Goal: Navigation & Orientation: Find specific page/section

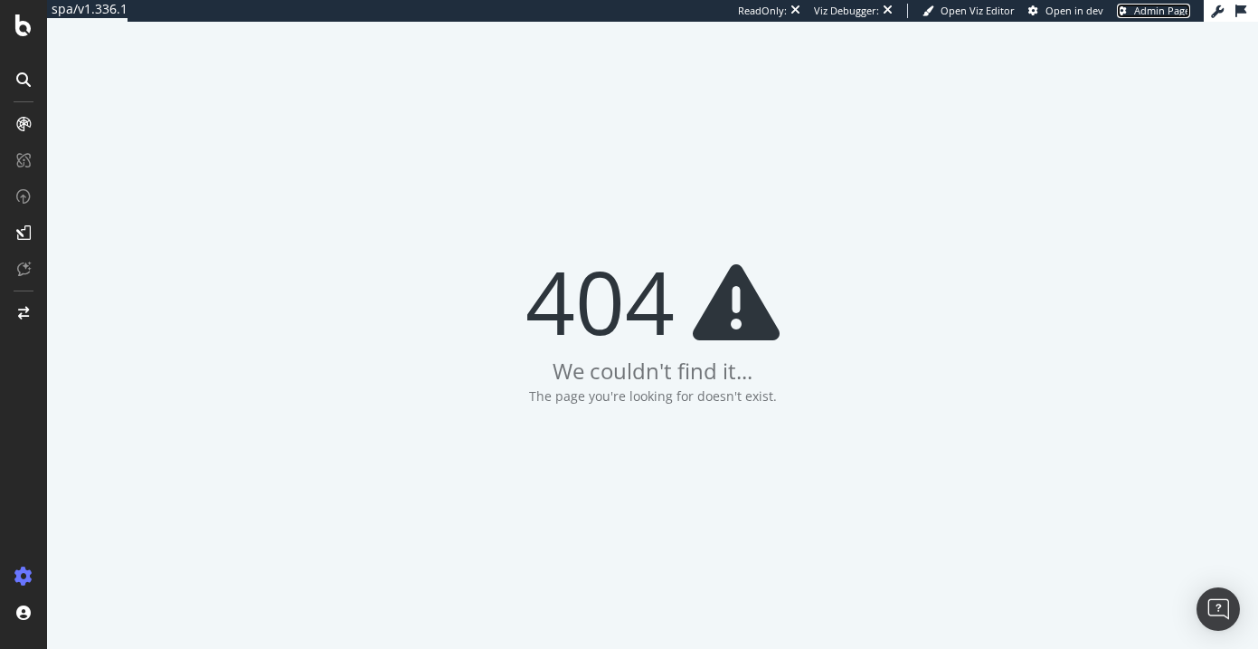
click at [1149, 14] on span "Admin Page" at bounding box center [1162, 11] width 56 height 14
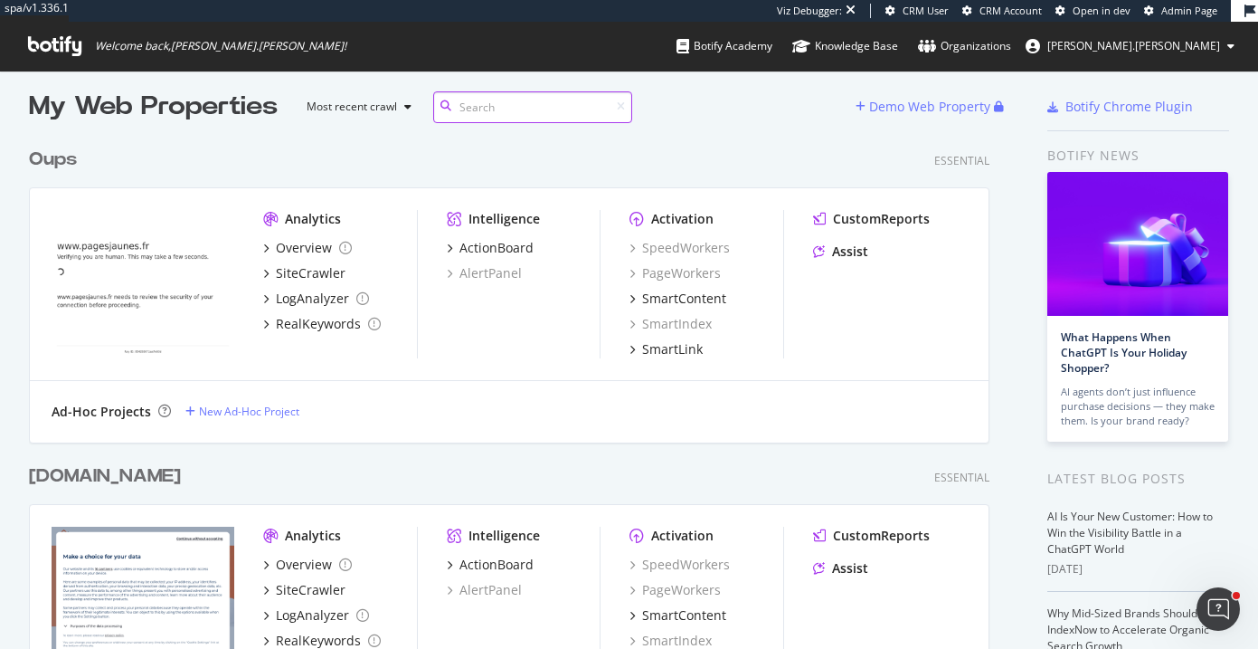
scroll to position [9, 0]
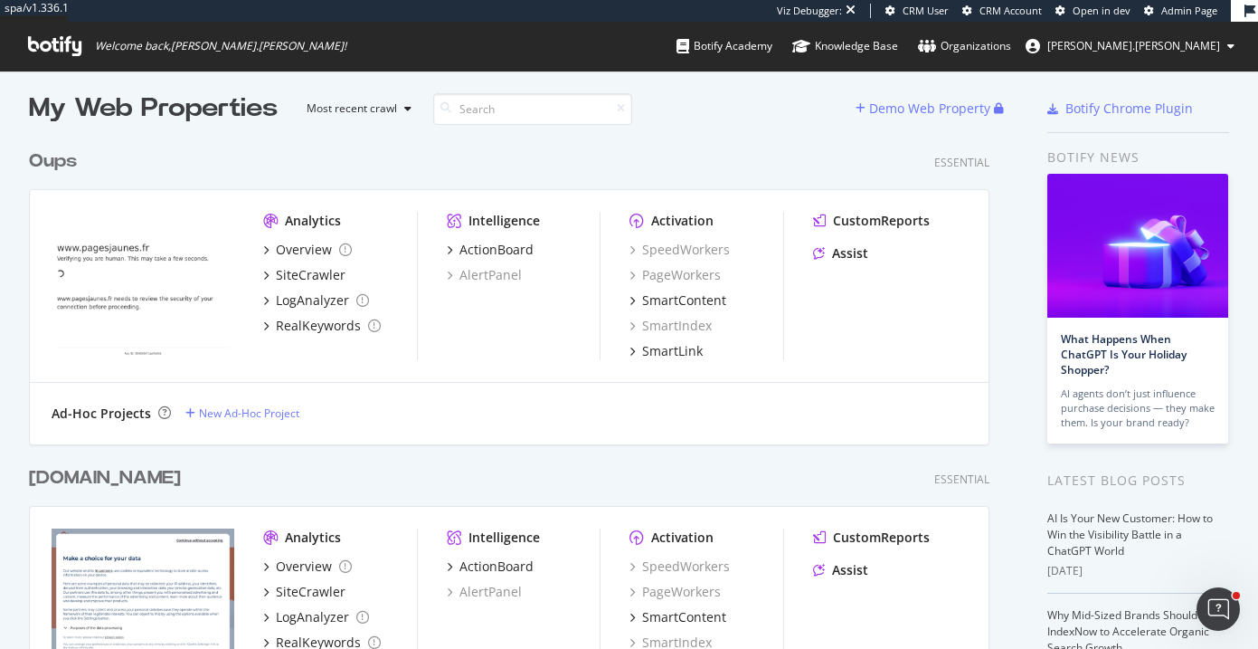
click at [114, 474] on div "OOTRAVAUX.FR" at bounding box center [105, 478] width 152 height 26
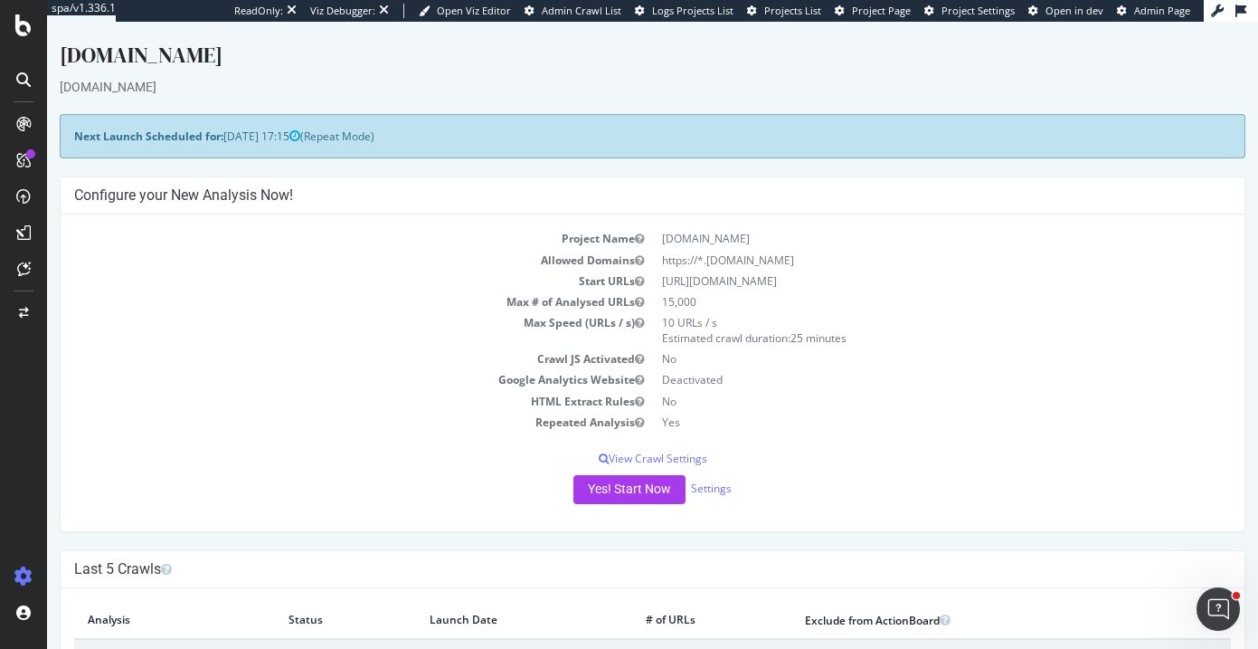
drag, startPoint x: 696, startPoint y: 281, endPoint x: 788, endPoint y: 283, distance: 91.4
click at [788, 283] on td "[URL][DOMAIN_NAME]" at bounding box center [942, 280] width 579 height 21
copy td "www.ootravaux.fr"
click at [706, 490] on link "Settings" at bounding box center [711, 487] width 41 height 15
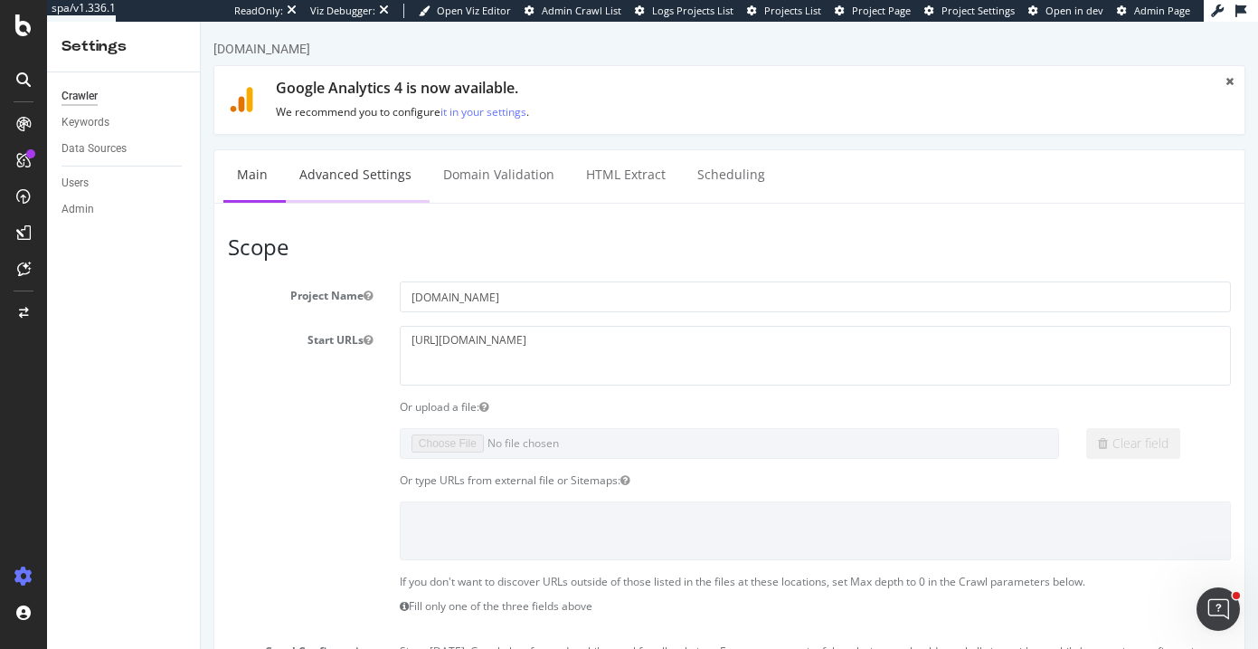
click at [366, 188] on link "Advanced Settings" at bounding box center [355, 175] width 139 height 50
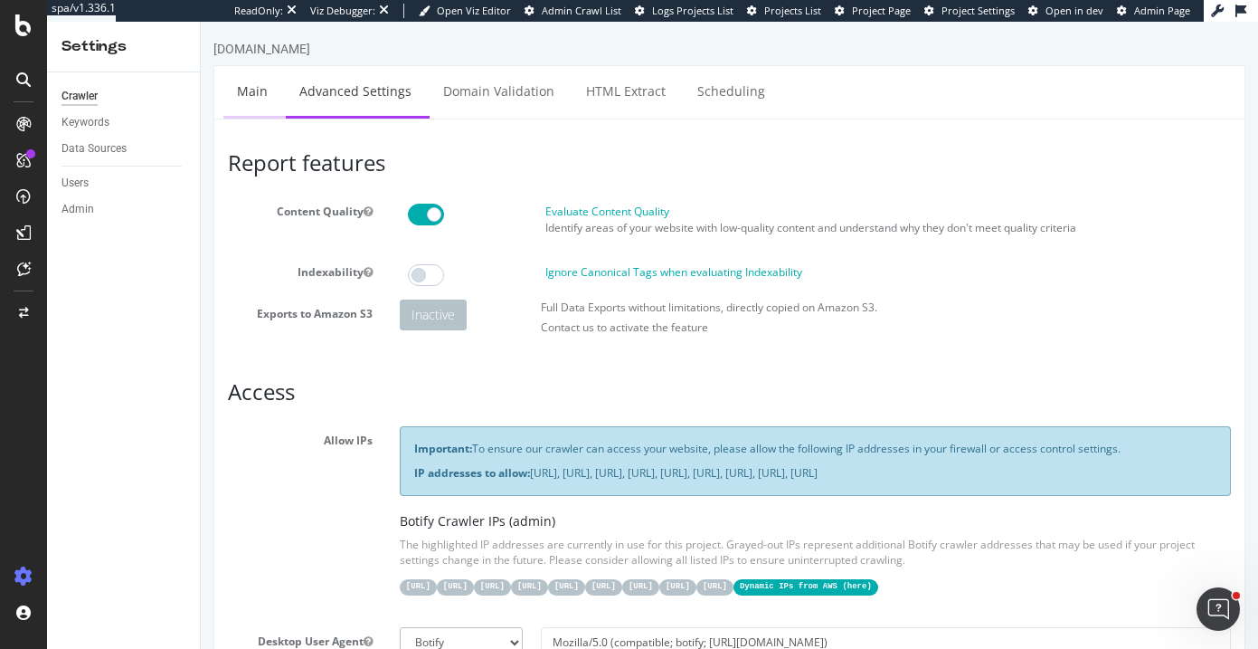
click at [246, 84] on link "Main" at bounding box center [252, 91] width 58 height 50
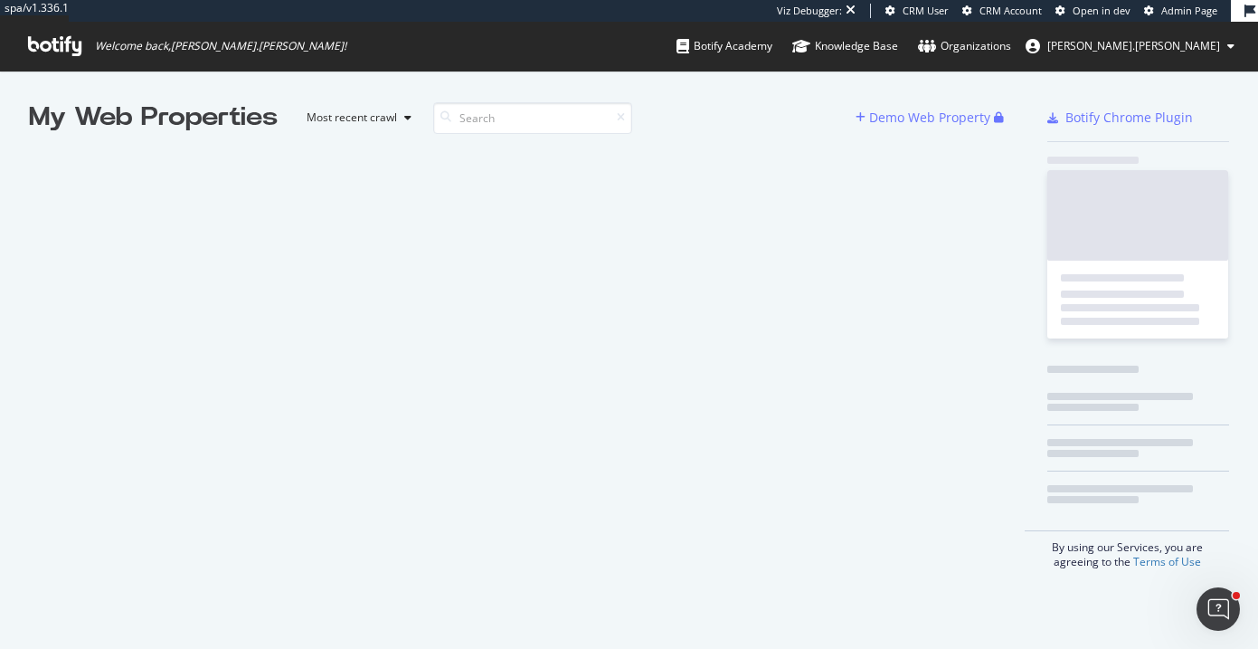
scroll to position [649, 1258]
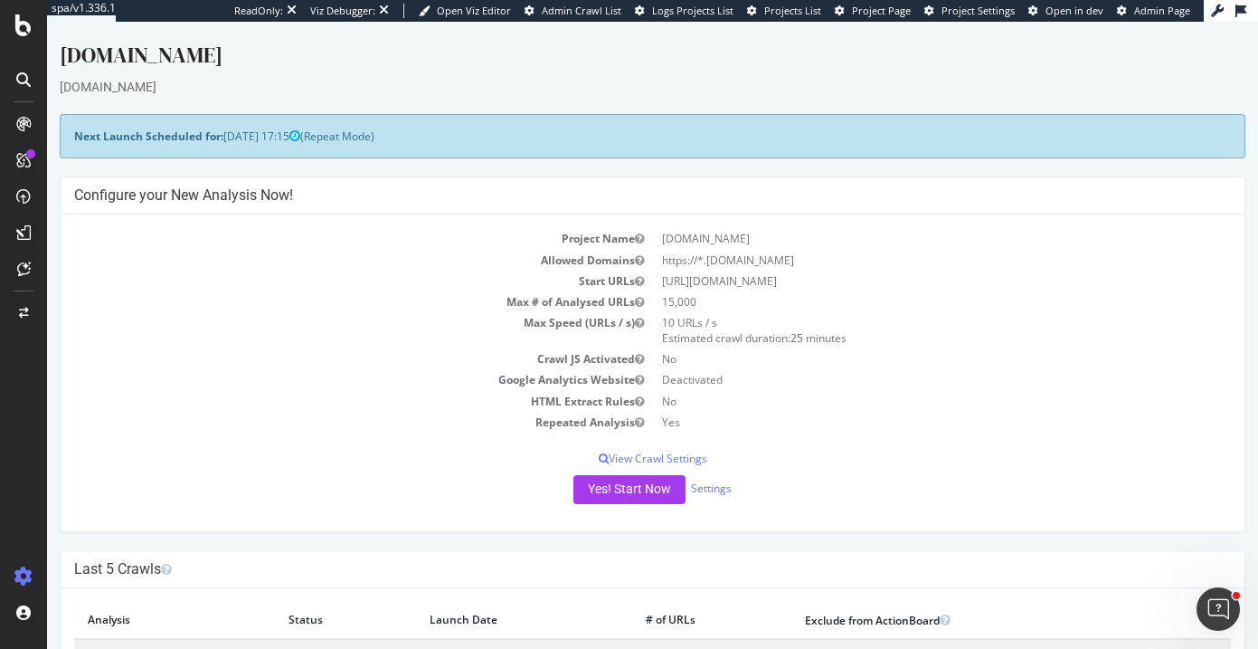
scroll to position [15, 0]
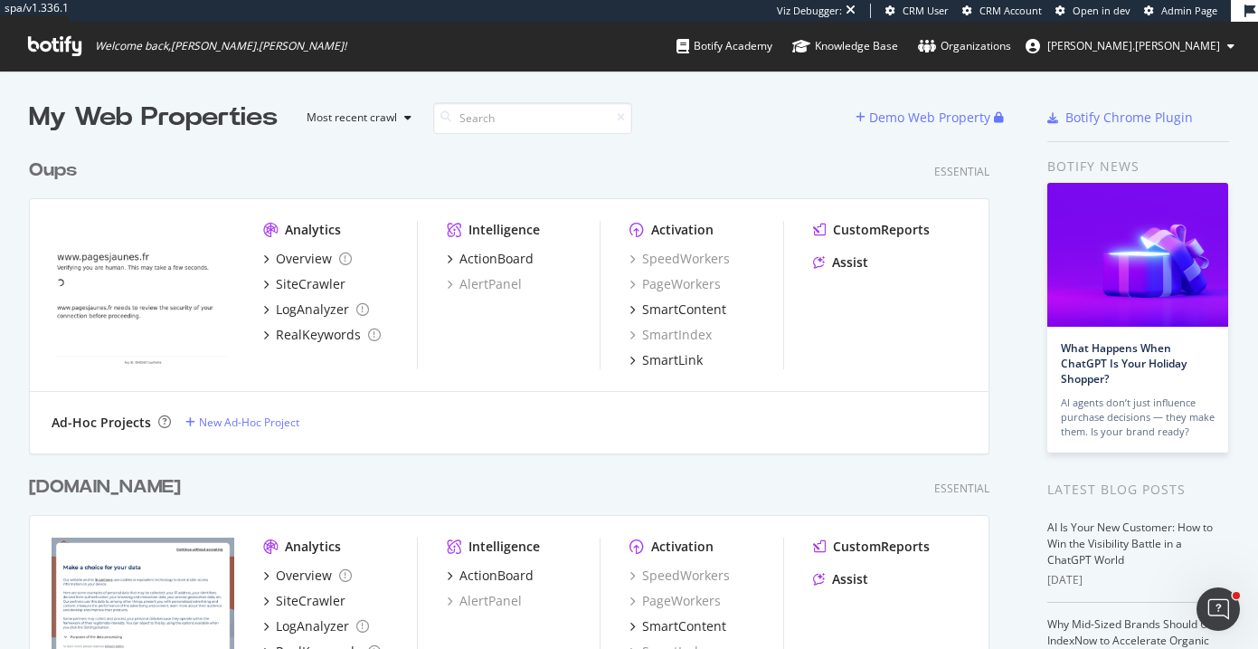
click at [55, 168] on div "Oups" at bounding box center [53, 170] width 48 height 26
click at [105, 486] on div "OOTRAVAUX.FR" at bounding box center [105, 487] width 152 height 26
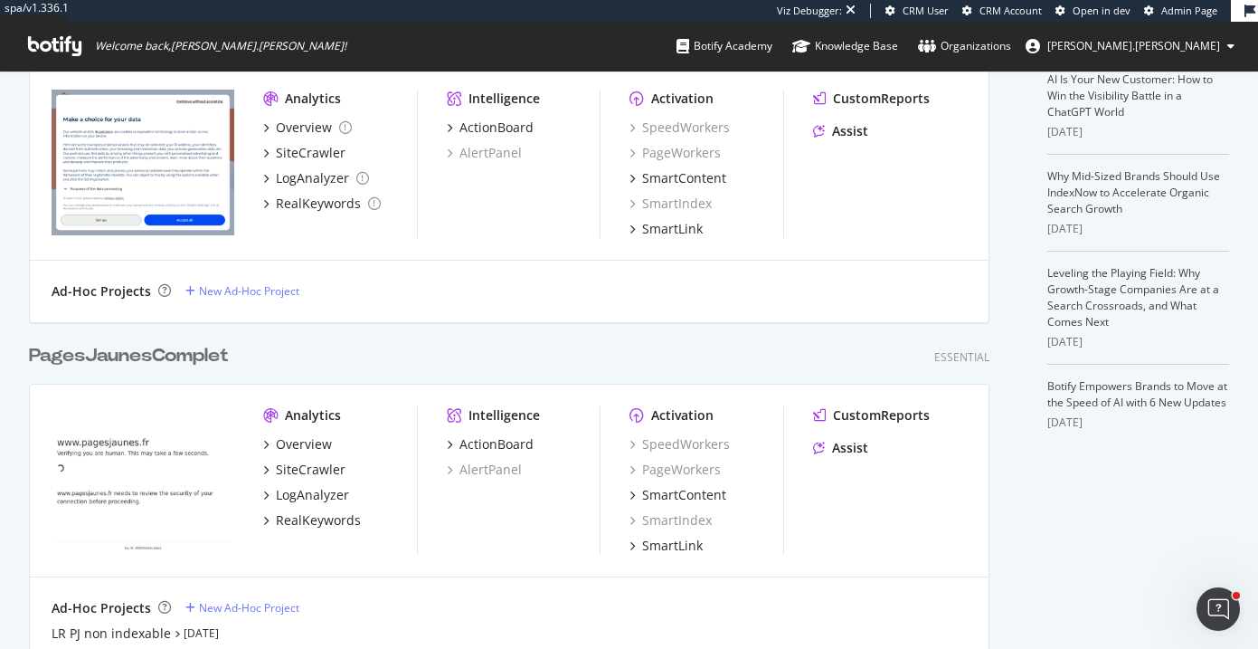
scroll to position [507, 0]
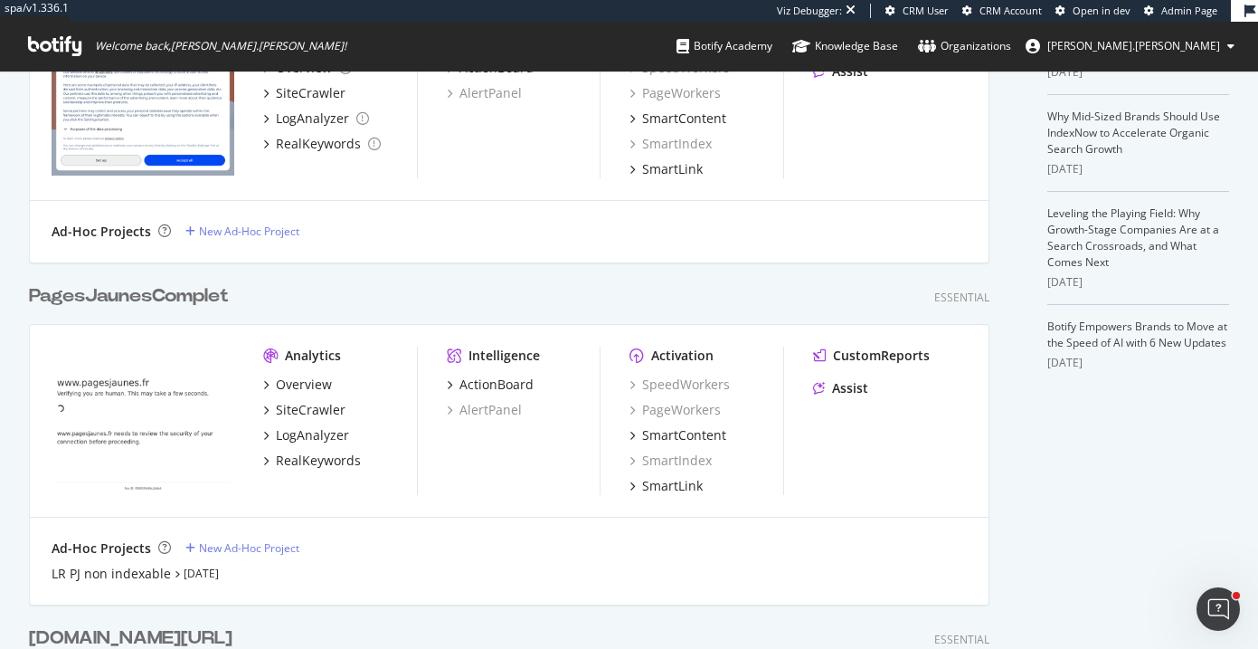
click at [105, 298] on div "PagesJaunesComplet" at bounding box center [129, 296] width 200 height 26
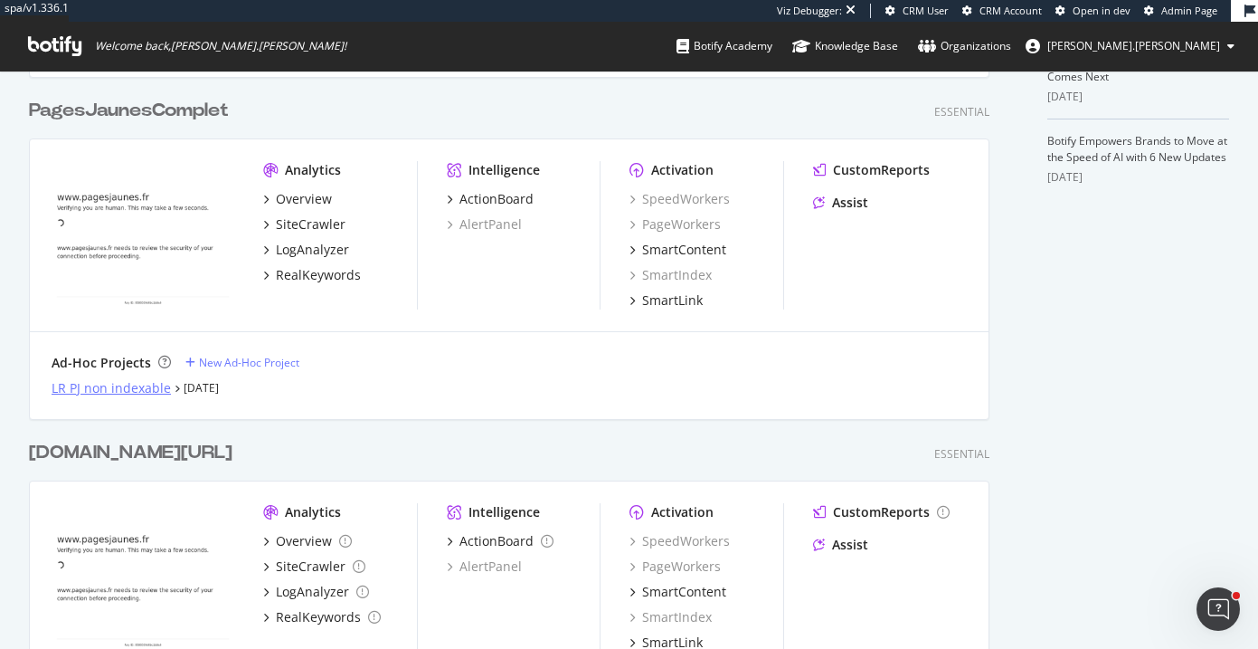
scroll to position [692, 0]
click at [136, 455] on div "www.pagesjaunes.fr/audit" at bounding box center [131, 453] width 204 height 26
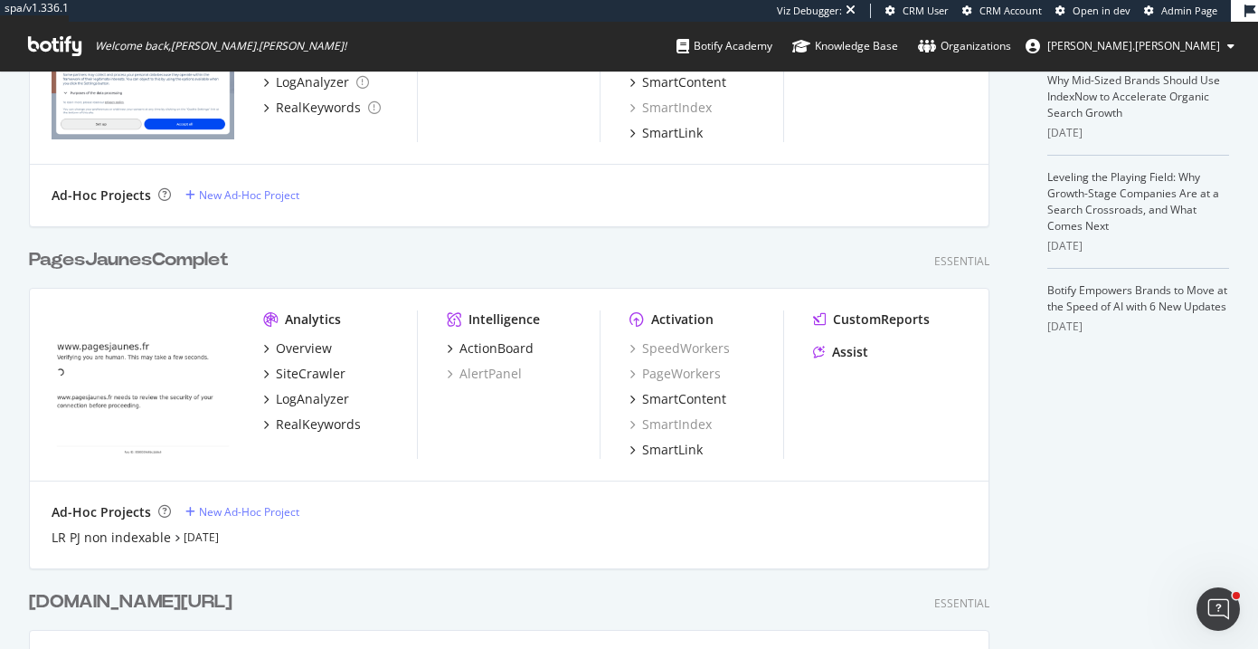
scroll to position [543, 0]
click at [139, 262] on div "PagesJaunesComplet" at bounding box center [129, 261] width 200 height 26
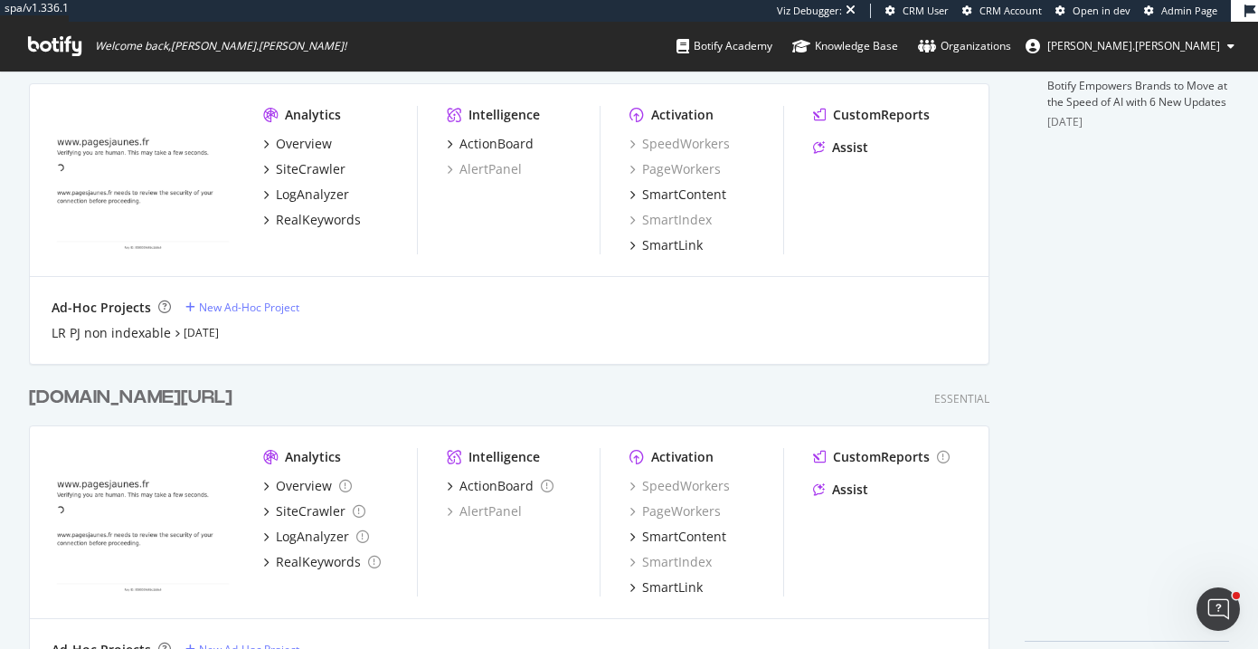
scroll to position [749, 0]
click at [221, 399] on div "www.pagesjaunes.fr/audit" at bounding box center [131, 397] width 204 height 26
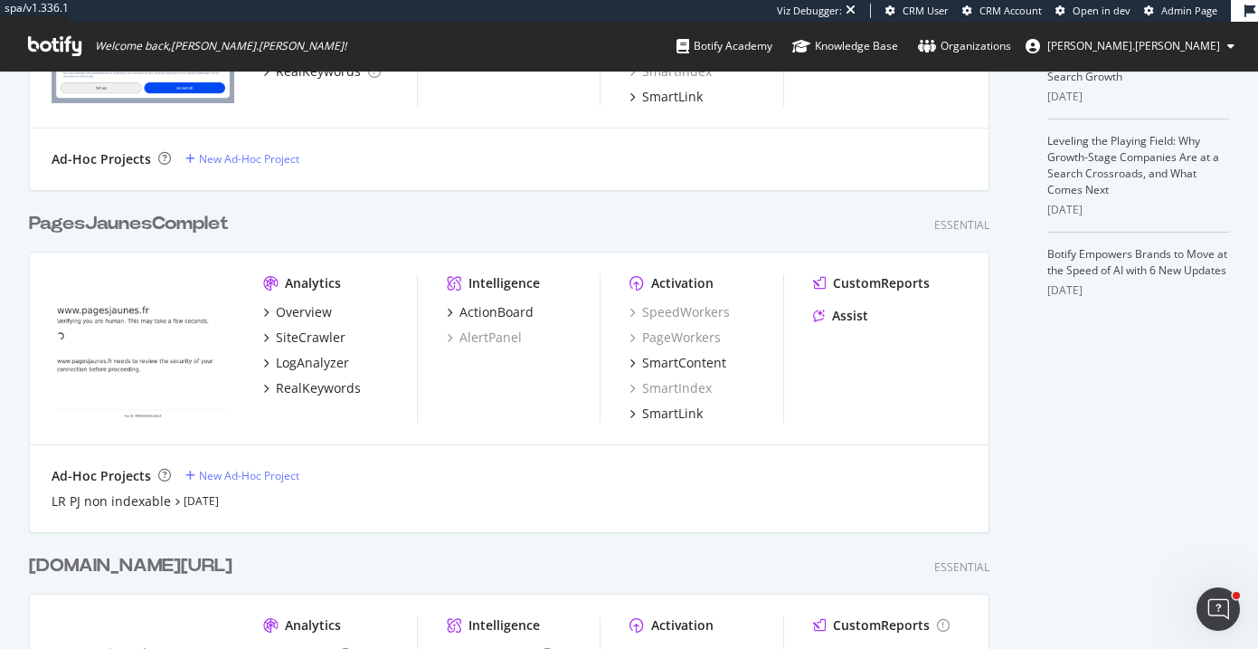
scroll to position [554, 0]
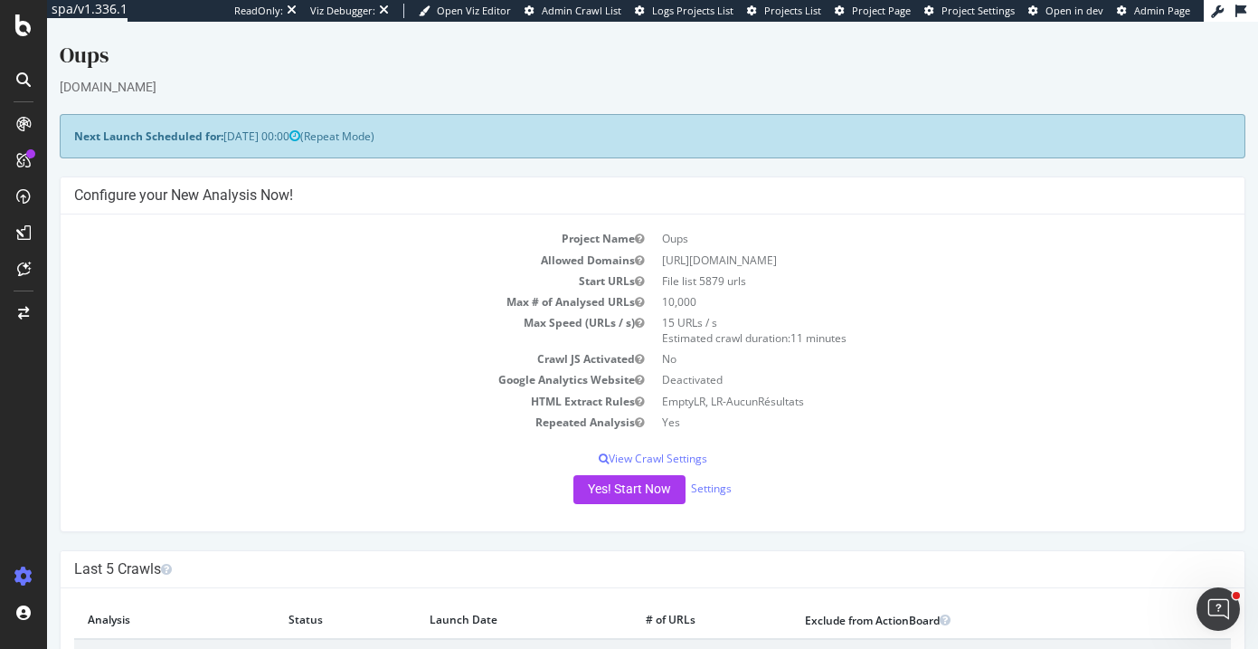
click at [143, 85] on div "[DOMAIN_NAME]" at bounding box center [653, 87] width 1186 height 18
click at [143, 85] on div "www.pagesjaunes.fr" at bounding box center [653, 87] width 1186 height 18
drag, startPoint x: 185, startPoint y: 85, endPoint x: 60, endPoint y: 88, distance: 125.8
click at [60, 88] on div "www.pagesjaunes.fr" at bounding box center [653, 87] width 1186 height 18
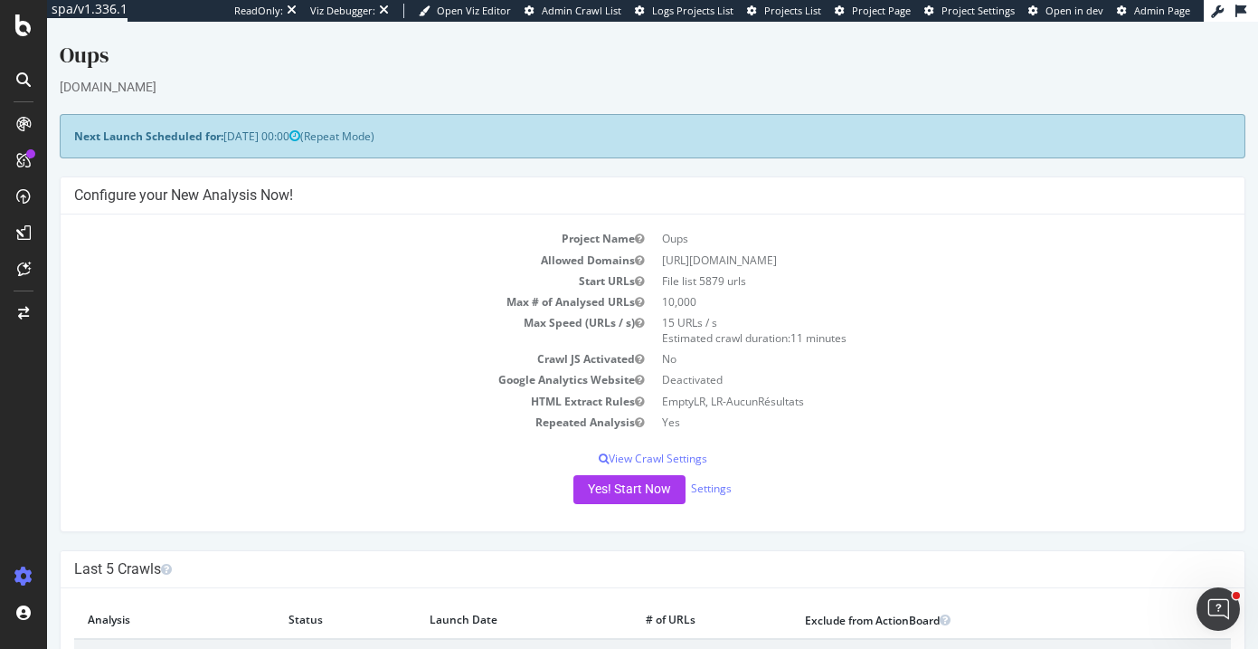
copy div "www.pagesjaunes.fr"
